Goal: Check status: Check status

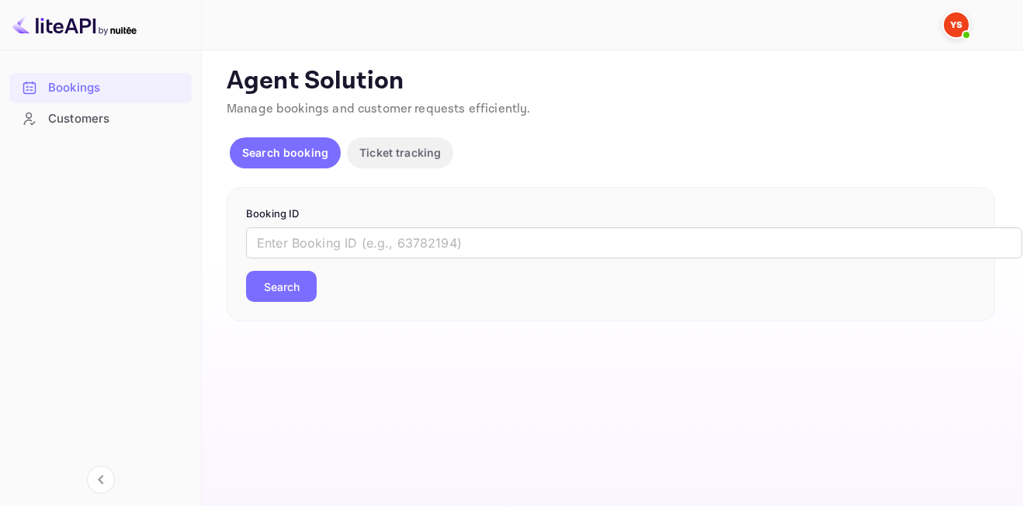
click at [324, 260] on div "​ Search" at bounding box center [611, 264] width 730 height 75
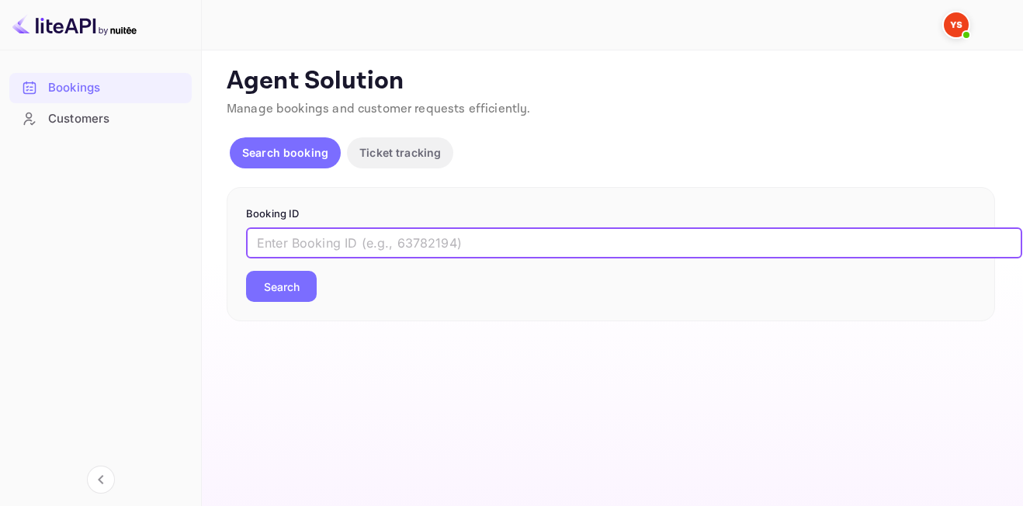
click at [324, 251] on input "text" at bounding box center [634, 242] width 776 height 31
paste input "8545385"
type input "8545385"
click at [246, 271] on button "Search" at bounding box center [281, 286] width 71 height 31
